Goal: Information Seeking & Learning: Check status

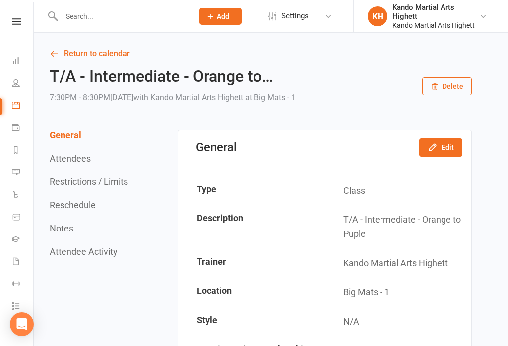
click at [114, 21] on input "text" at bounding box center [123, 16] width 128 height 14
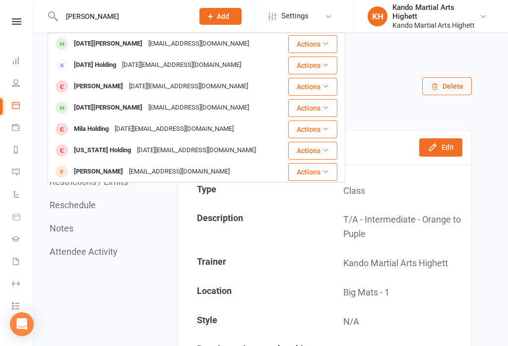
type input "[PERSON_NAME]"
click at [249, 104] on div "[DATE][PERSON_NAME] [EMAIL_ADDRESS][DOMAIN_NAME]" at bounding box center [168, 108] width 239 height 20
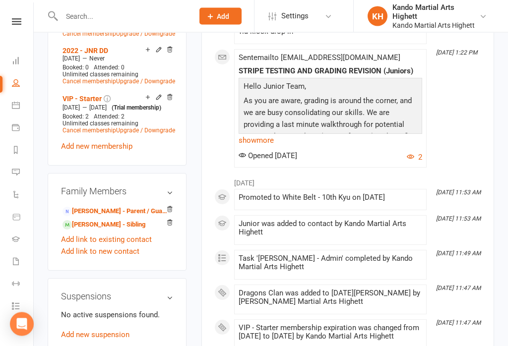
scroll to position [681, 0]
click at [121, 220] on link "[PERSON_NAME] - Sibling" at bounding box center [104, 225] width 83 height 10
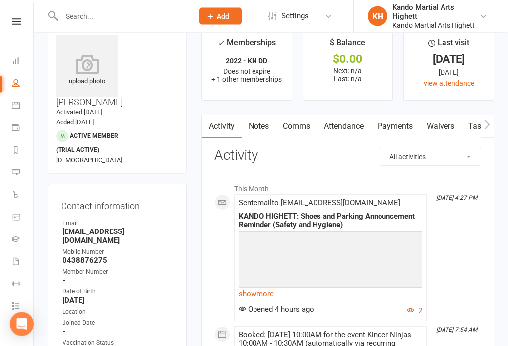
scroll to position [19, 0]
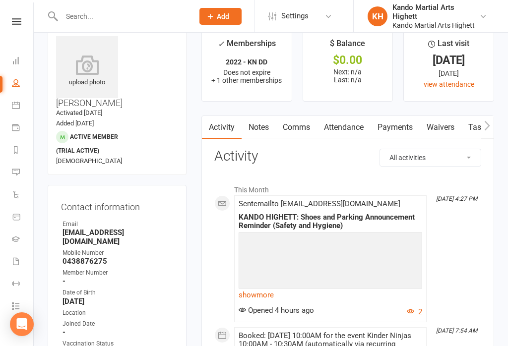
click at [348, 120] on link "Attendance" at bounding box center [344, 127] width 54 height 23
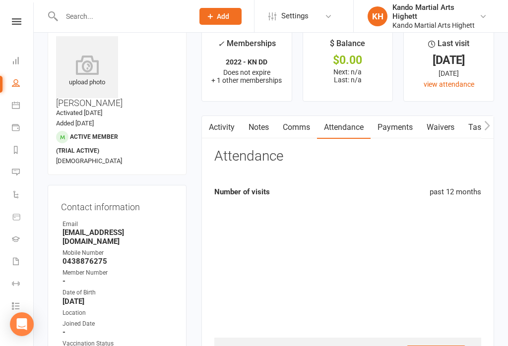
scroll to position [34, 0]
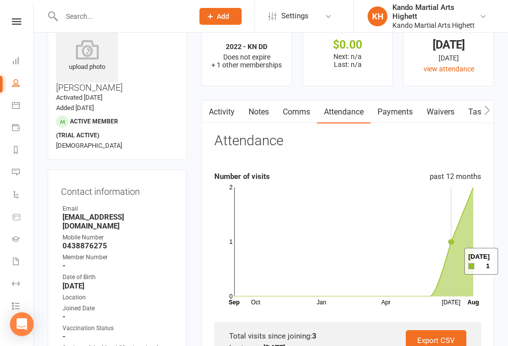
click at [452, 262] on icon at bounding box center [353, 242] width 239 height 109
click at [469, 214] on icon at bounding box center [353, 242] width 239 height 109
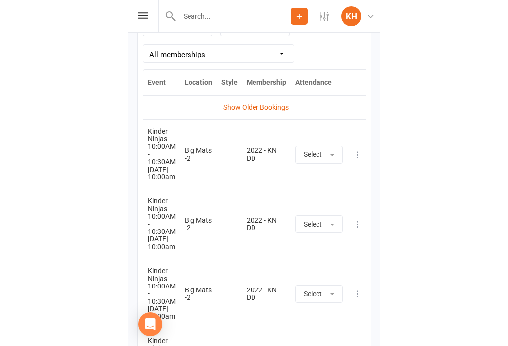
scroll to position [988, 0]
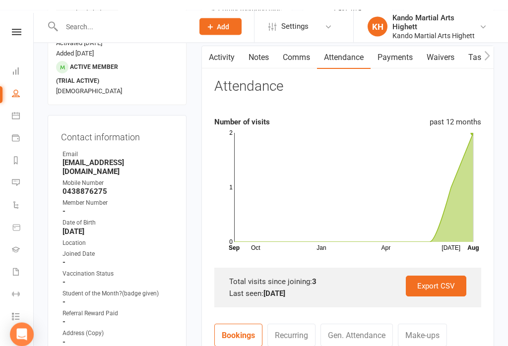
click at [465, 150] on rect at bounding box center [353, 177] width 239 height 109
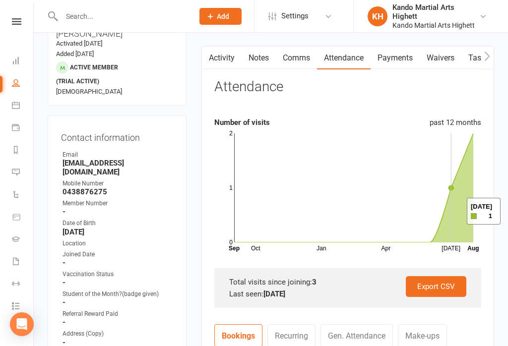
click at [454, 212] on icon at bounding box center [353, 187] width 239 height 109
click at [470, 217] on icon at bounding box center [353, 187] width 239 height 109
click at [453, 230] on icon at bounding box center [353, 187] width 239 height 109
click at [452, 230] on icon at bounding box center [353, 187] width 239 height 109
click at [445, 242] on icon "Oct Jan Apr [DATE] Month Sep Aug 0 1 2" at bounding box center [347, 190] width 267 height 124
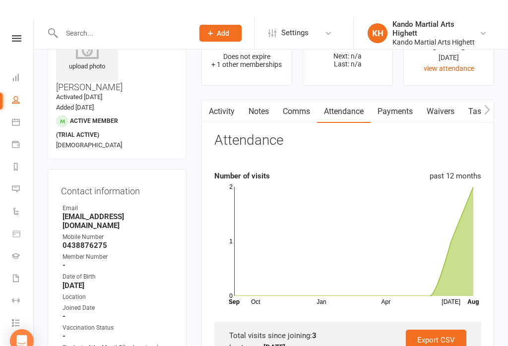
scroll to position [0, 0]
